Goal: Transaction & Acquisition: Purchase product/service

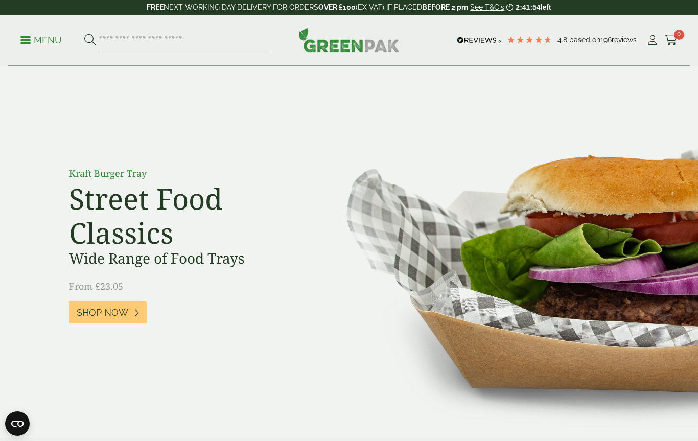
click at [669, 40] on icon at bounding box center [671, 40] width 13 height 10
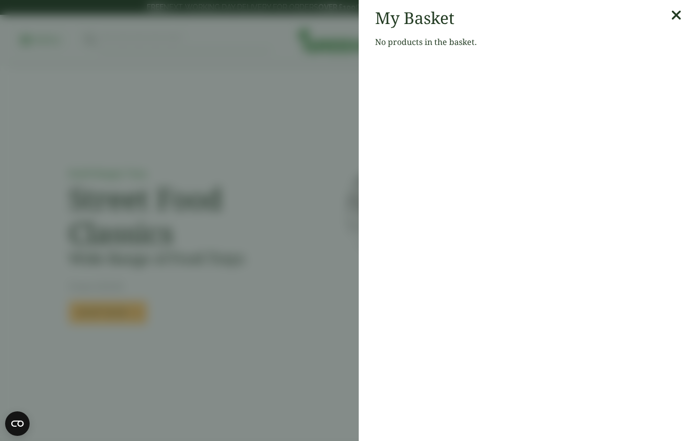
click at [675, 14] on icon at bounding box center [676, 15] width 11 height 14
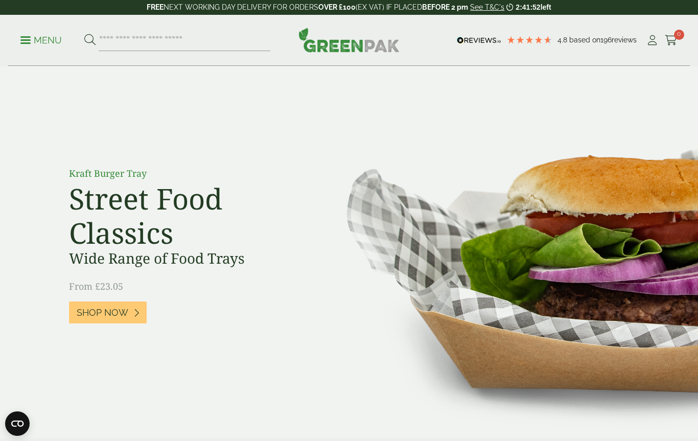
click at [649, 41] on icon at bounding box center [652, 40] width 13 height 10
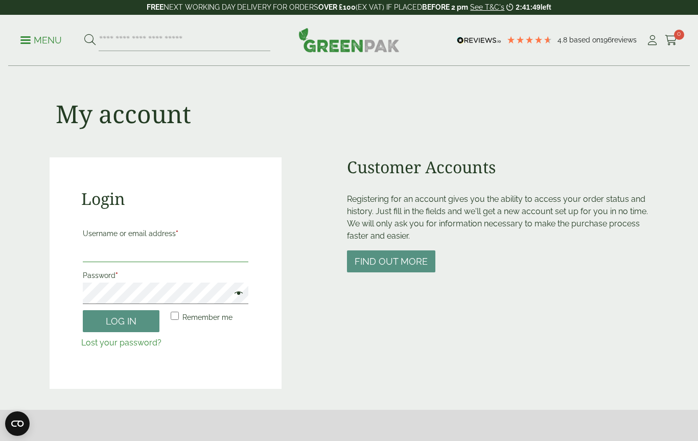
click at [215, 250] on input "Username or email address *" at bounding box center [166, 251] width 166 height 21
type input "**********"
click at [231, 296] on span at bounding box center [235, 294] width 13 height 12
click at [110, 323] on button "Log in" at bounding box center [121, 321] width 77 height 22
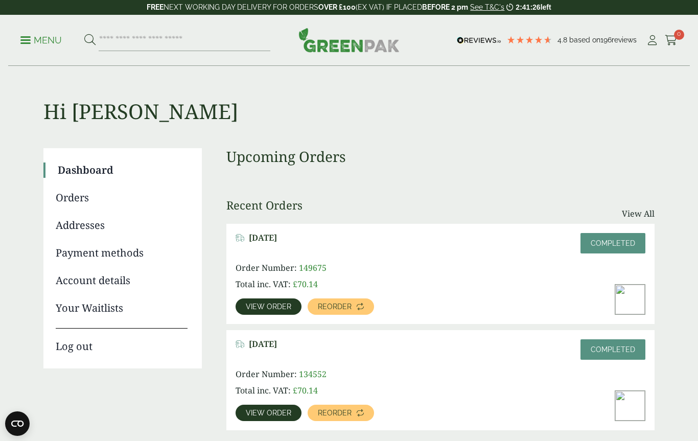
click at [348, 306] on span "Reorder" at bounding box center [335, 306] width 34 height 7
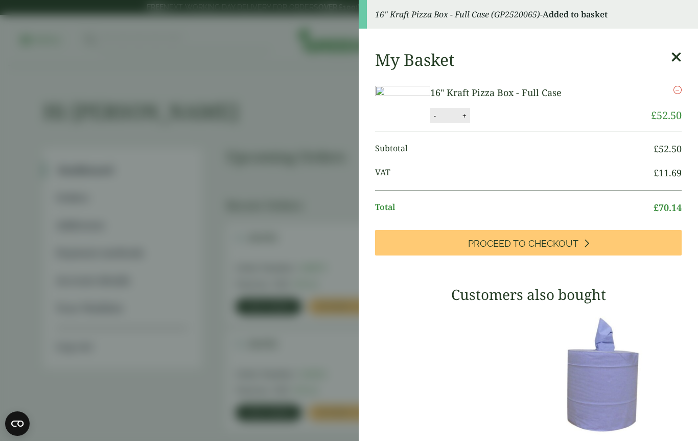
click at [622, 255] on link "Proceed to Checkout" at bounding box center [528, 243] width 307 height 26
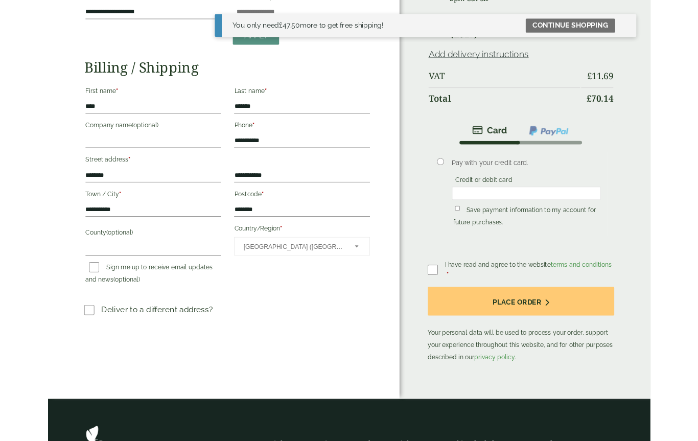
scroll to position [139, 0]
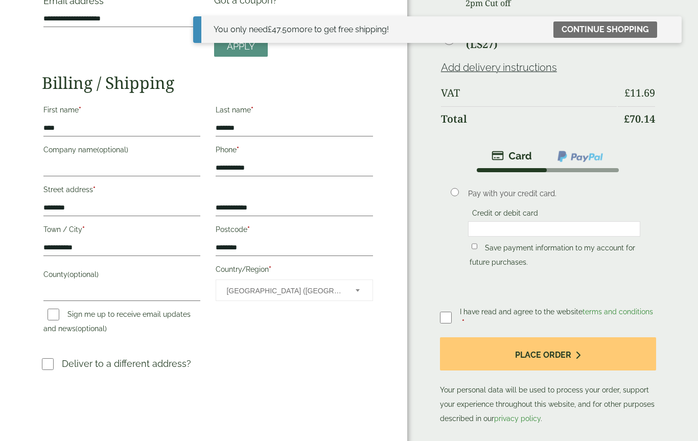
click at [596, 159] on img at bounding box center [580, 156] width 48 height 13
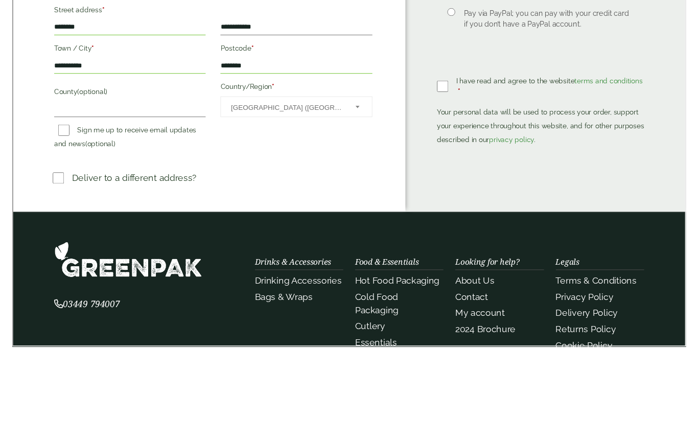
scroll to position [319, 0]
